Goal: Task Accomplishment & Management: Use online tool/utility

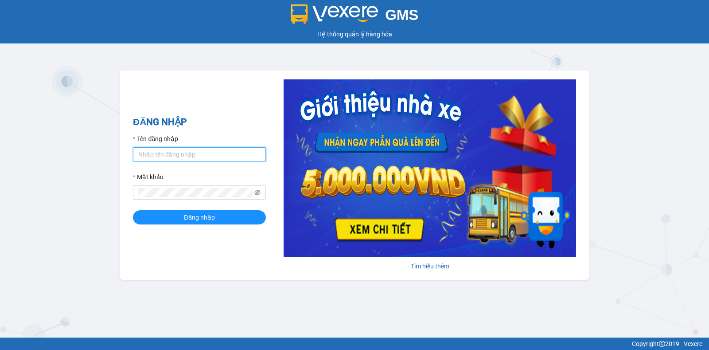
click at [200, 159] on input "Tên đăng nhập" at bounding box center [199, 154] width 133 height 14
type input "nguyenthianhdao.trangngocphat"
click at [133, 210] on button "Đăng nhập" at bounding box center [199, 217] width 133 height 14
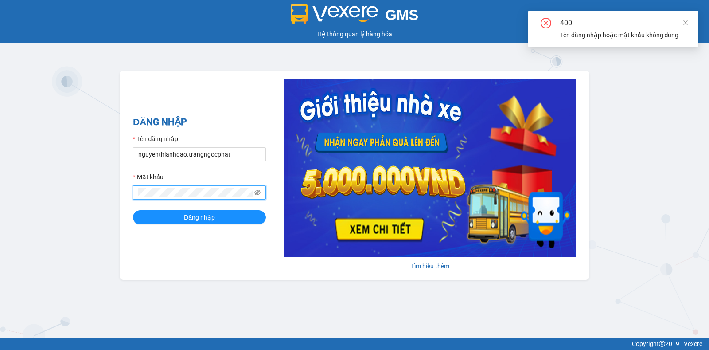
click at [201, 179] on div "Mật khẩu" at bounding box center [199, 178] width 133 height 13
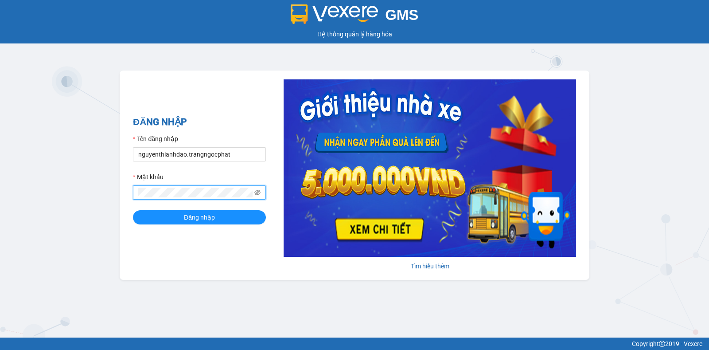
click at [133, 210] on button "Đăng nhập" at bounding box center [199, 217] width 133 height 14
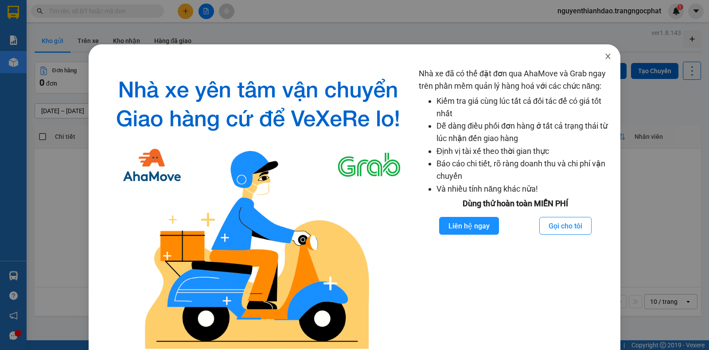
click at [604, 57] on icon "close" at bounding box center [607, 56] width 7 height 7
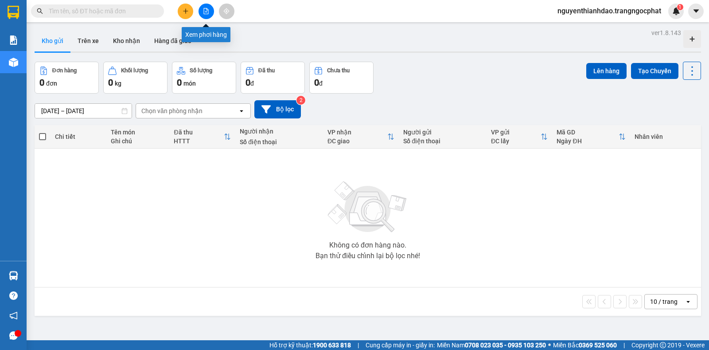
click at [213, 8] on button at bounding box center [206, 12] width 16 height 16
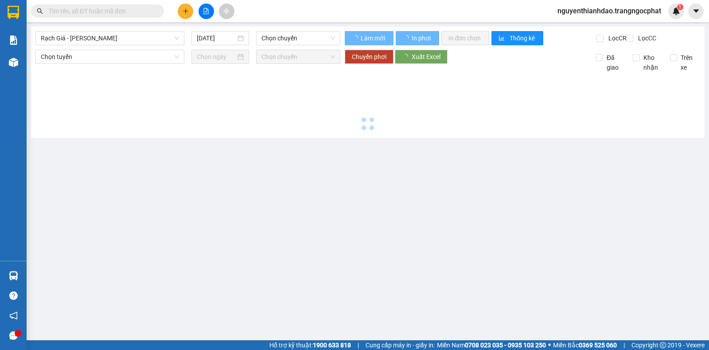
type input "15/09/2025"
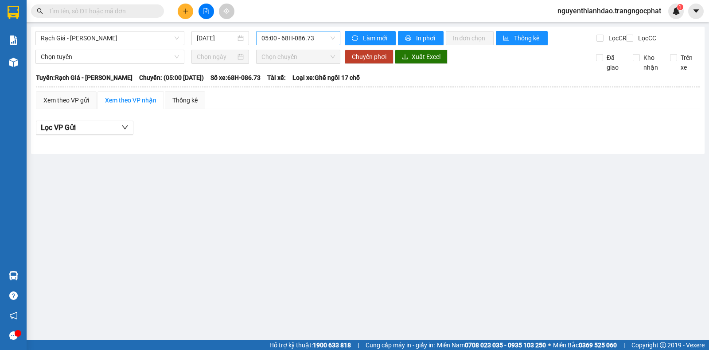
click at [305, 31] on div "05:00 - 68H-086.73" at bounding box center [298, 38] width 84 height 14
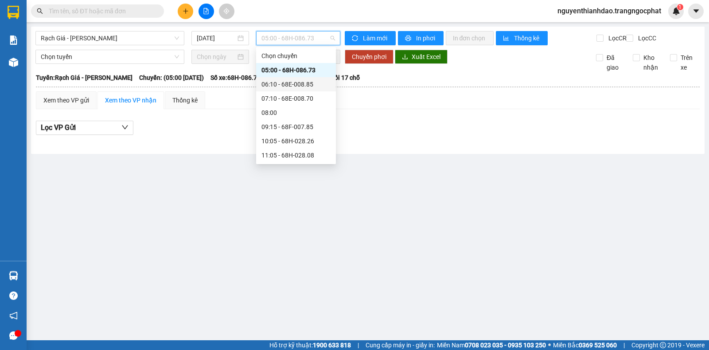
click at [285, 85] on div "06:10 - 68E-008.85" at bounding box center [295, 84] width 69 height 10
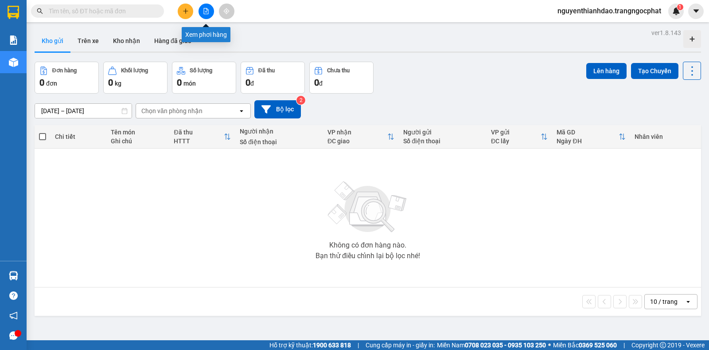
click at [205, 8] on button at bounding box center [206, 12] width 16 height 16
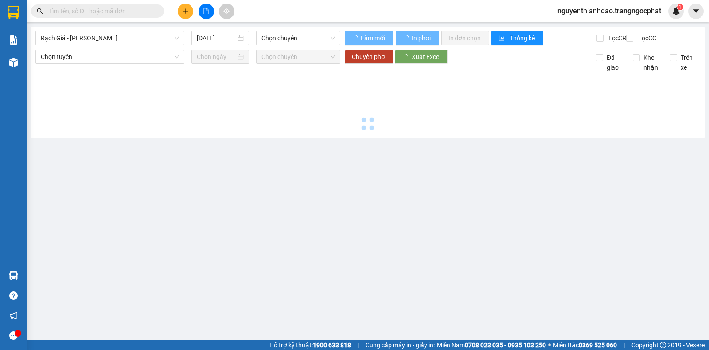
type input "[DATE]"
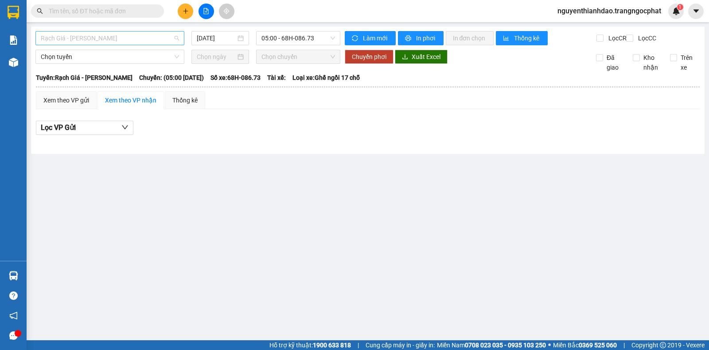
click at [108, 37] on span "Rạch Giá - [PERSON_NAME]" at bounding box center [110, 37] width 138 height 13
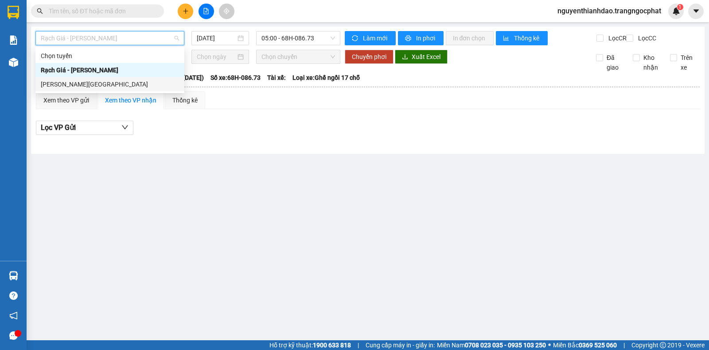
click at [132, 86] on div "Hà Tiên - Rạch Giá" at bounding box center [110, 84] width 138 height 10
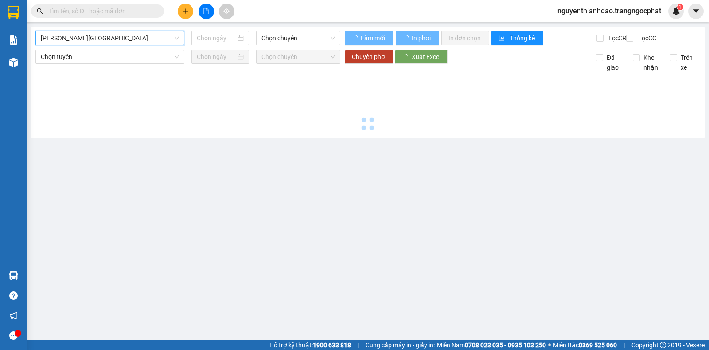
type input "[DATE]"
